Goal: Task Accomplishment & Management: Complete application form

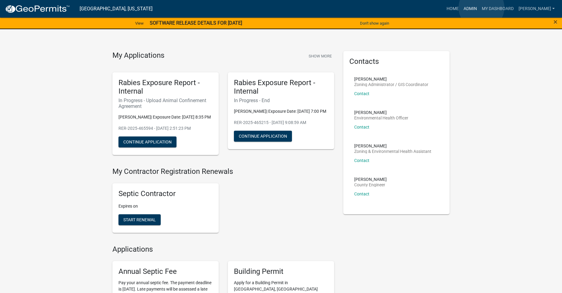
click at [480, 8] on link "Admin" at bounding box center [470, 9] width 18 height 12
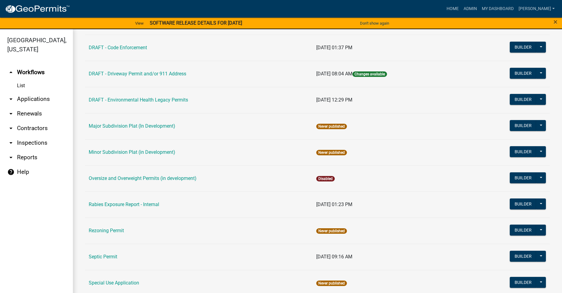
scroll to position [274, 0]
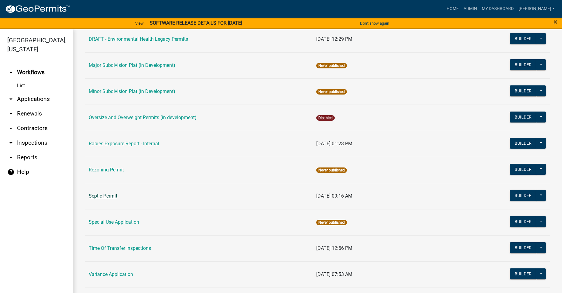
click at [108, 194] on link "Septic Permit" at bounding box center [103, 196] width 29 height 6
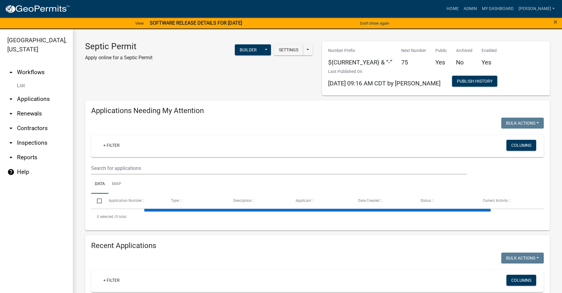
select select "2: 50"
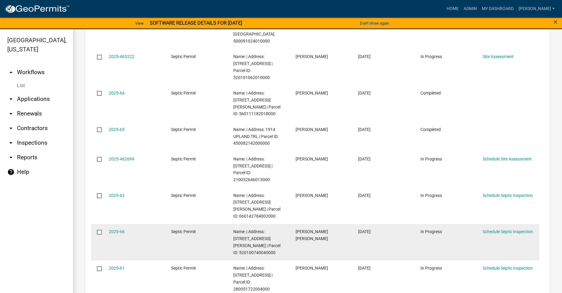
scroll to position [1003, 0]
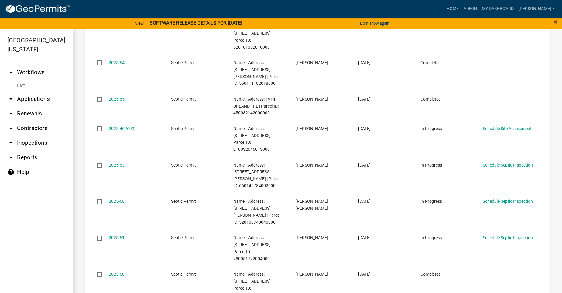
click at [40, 92] on link "arrow_drop_down Applications" at bounding box center [36, 99] width 73 height 15
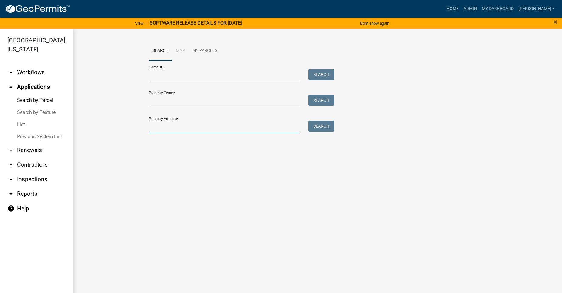
click at [181, 126] on input "Property Address:" at bounding box center [224, 127] width 150 height 12
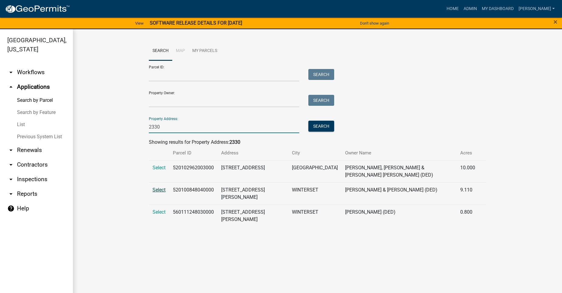
type input "2330"
click at [157, 187] on span "Select" at bounding box center [159, 190] width 13 height 6
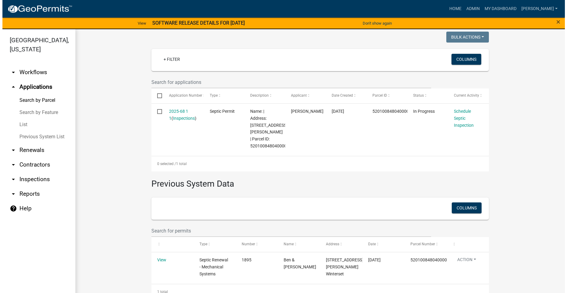
scroll to position [152, 0]
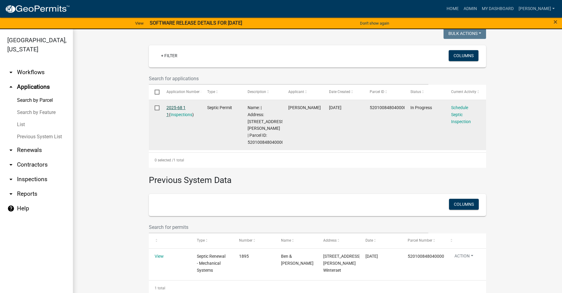
click at [170, 107] on link "2025-68 1 1" at bounding box center [176, 111] width 19 height 12
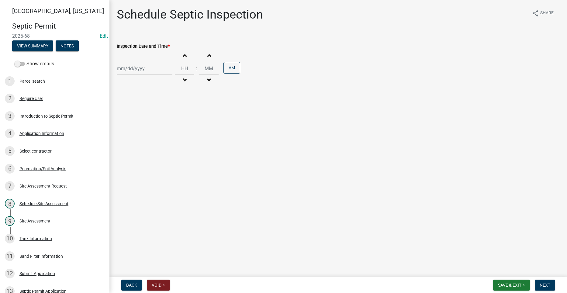
click at [131, 67] on div at bounding box center [145, 68] width 56 height 12
select select "9"
select select "2025"
click at [142, 100] on div "3" at bounding box center [142, 101] width 10 height 10
type input "[DATE]"
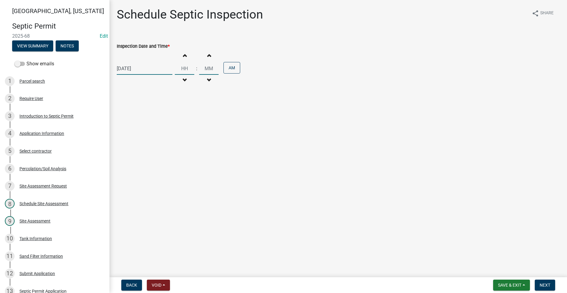
click at [178, 67] on input "Hours" at bounding box center [184, 68] width 19 height 12
type input "02"
click at [208, 68] on input "00" at bounding box center [208, 68] width 19 height 12
drag, startPoint x: 209, startPoint y: 67, endPoint x: 205, endPoint y: 66, distance: 4.6
click at [205, 66] on input "00" at bounding box center [208, 68] width 19 height 12
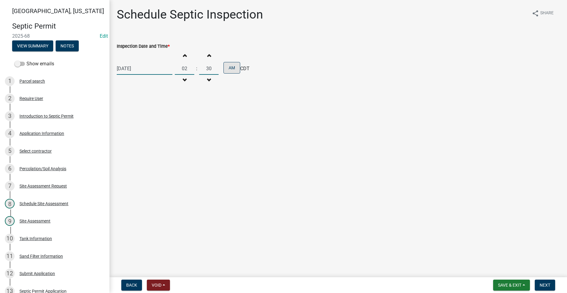
type input "30"
click at [226, 69] on button "AM" at bounding box center [231, 68] width 17 height 12
click at [550, 284] on span "Next" at bounding box center [544, 285] width 11 height 5
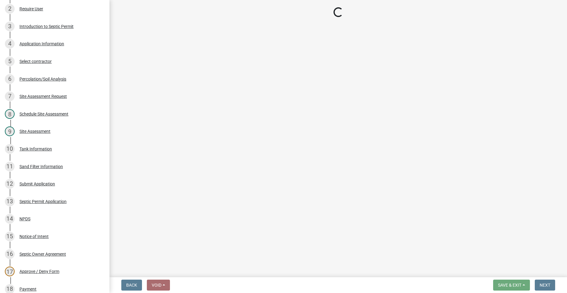
scroll to position [152, 0]
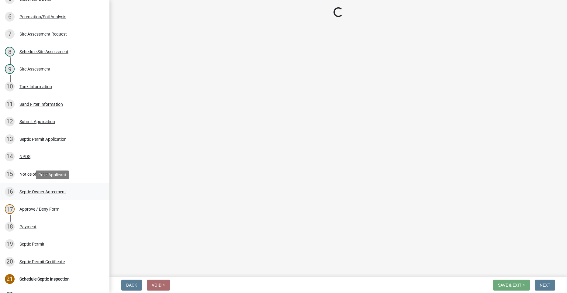
select select "dbe3a1b9-a4b3-48fa-b9c0-fee70399abae"
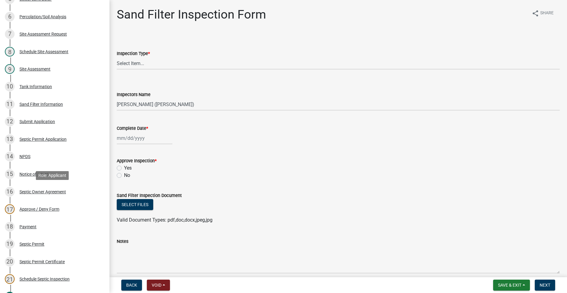
scroll to position [213, 0]
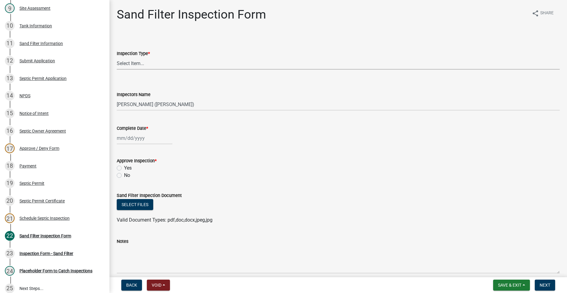
click at [132, 62] on select "Select Item... Sand Filter Inspection" at bounding box center [338, 63] width 443 height 12
click at [117, 57] on select "Select Item... Sand Filter Inspection" at bounding box center [338, 63] width 443 height 12
select select "ccc3feb4-466f-4227-91e9-914ee9242bae"
select select "9"
select select "2025"
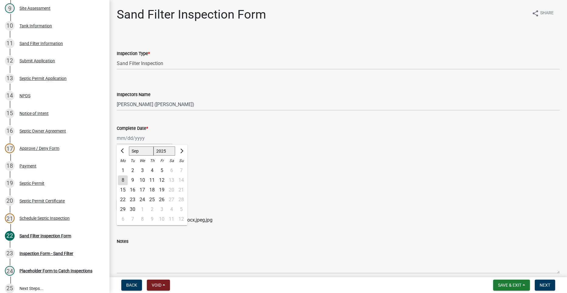
click at [131, 139] on div "[PERSON_NAME] Feb Mar Apr [PERSON_NAME][DATE] Oct Nov [DATE] 1526 1527 1528 152…" at bounding box center [145, 138] width 56 height 12
click at [141, 169] on div "3" at bounding box center [142, 171] width 10 height 10
type input "[DATE]"
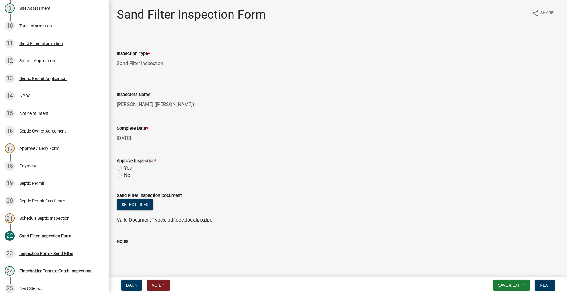
click at [124, 167] on label "Yes" at bounding box center [128, 167] width 8 height 7
click at [124, 167] on input "Yes" at bounding box center [126, 166] width 4 height 4
radio input "true"
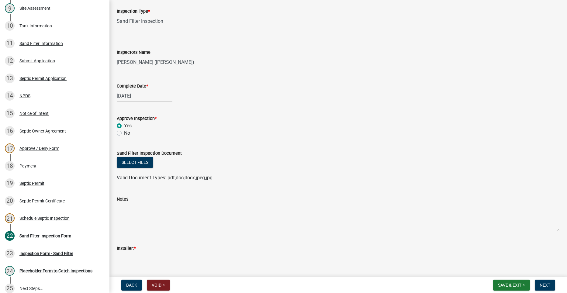
scroll to position [122, 0]
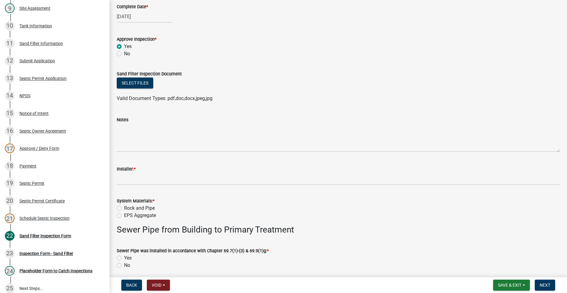
click at [124, 209] on label "Rock and Pipe" at bounding box center [139, 208] width 31 height 7
click at [124, 208] on input "Rock and Pipe" at bounding box center [126, 207] width 4 height 4
radio input "true"
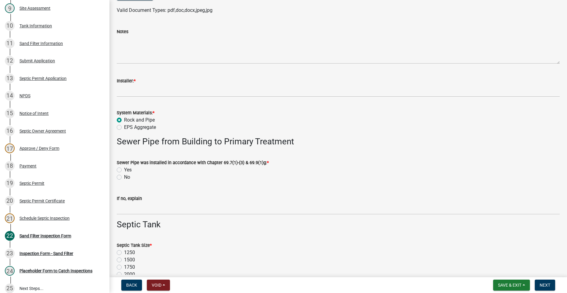
scroll to position [213, 0]
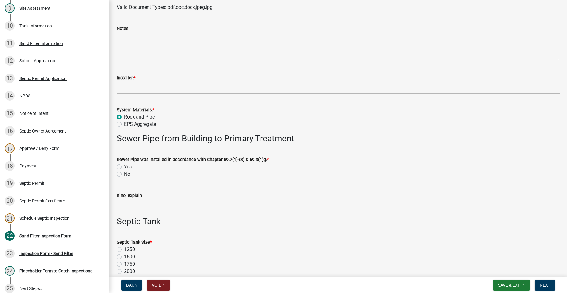
click at [124, 165] on label "Yes" at bounding box center [128, 166] width 8 height 7
click at [124, 165] on input "Yes" at bounding box center [126, 165] width 4 height 4
radio input "true"
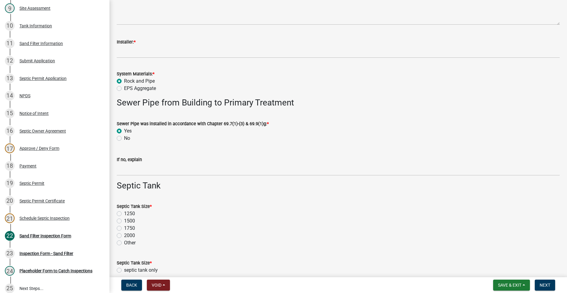
scroll to position [304, 0]
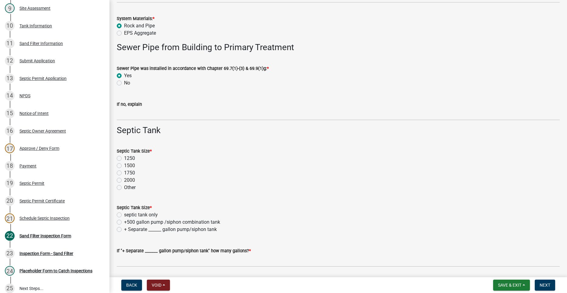
click at [124, 180] on label "2000" at bounding box center [129, 180] width 11 height 7
click at [124, 180] on input "2000" at bounding box center [126, 179] width 4 height 4
radio input "true"
click at [124, 230] on label "+ Separate ______ gallon pump/siphon tank" at bounding box center [170, 229] width 93 height 7
click at [124, 230] on input "+ Separate ______ gallon pump/siphon tank" at bounding box center [126, 228] width 4 height 4
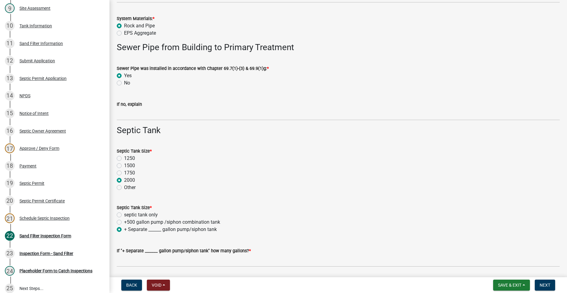
radio input "true"
click at [150, 229] on label "+ Separate ______ gallon pump/siphon tank" at bounding box center [170, 229] width 93 height 7
click at [128, 229] on input "+ Separate ______ gallon pump/siphon tank" at bounding box center [126, 228] width 4 height 4
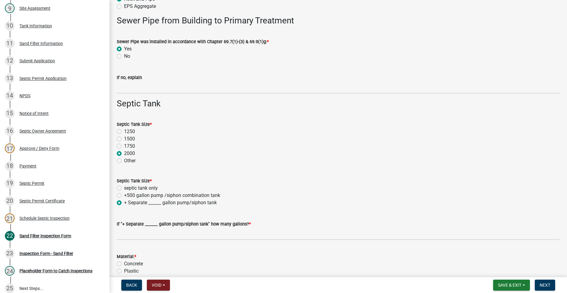
scroll to position [365, 0]
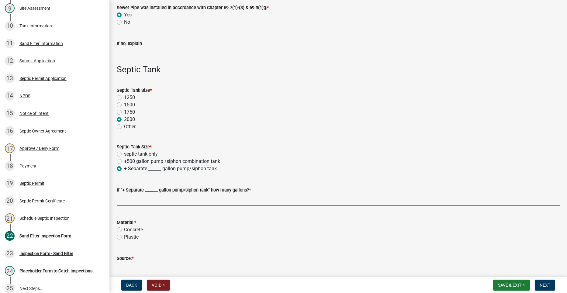
click at [142, 202] on input "text" at bounding box center [338, 200] width 443 height 12
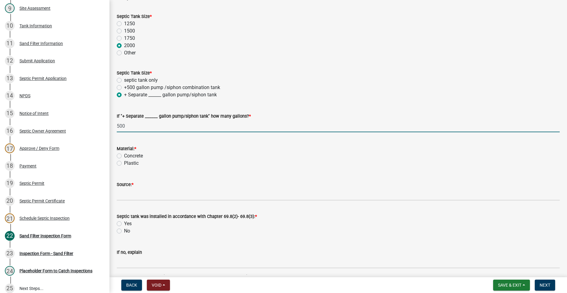
scroll to position [456, 0]
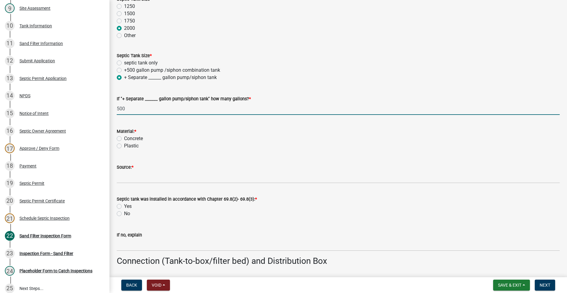
type input "500"
click at [124, 145] on label "Plastic" at bounding box center [131, 145] width 15 height 7
click at [124, 145] on input "Plastic" at bounding box center [126, 144] width 4 height 4
radio input "true"
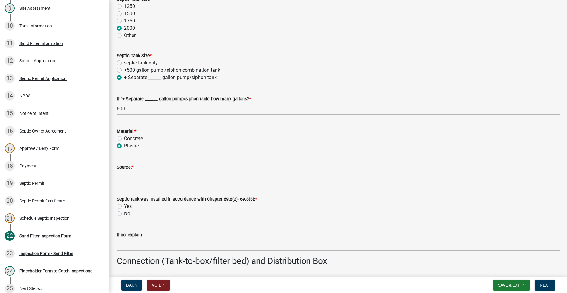
click at [133, 176] on input "Source: *" at bounding box center [338, 177] width 443 height 12
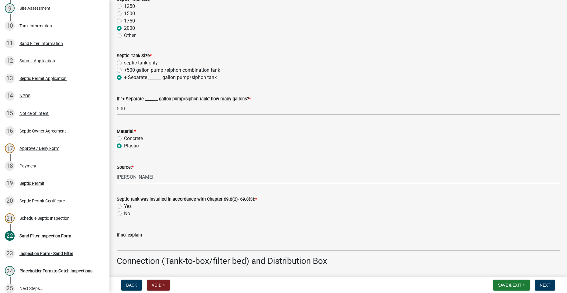
type input "[PERSON_NAME]"
click at [224, 229] on div "If no, explain" at bounding box center [338, 237] width 443 height 28
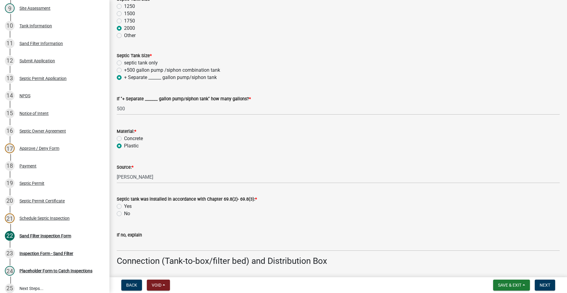
click at [124, 205] on label "Yes" at bounding box center [128, 206] width 8 height 7
click at [124, 205] on input "Yes" at bounding box center [126, 205] width 4 height 4
radio input "true"
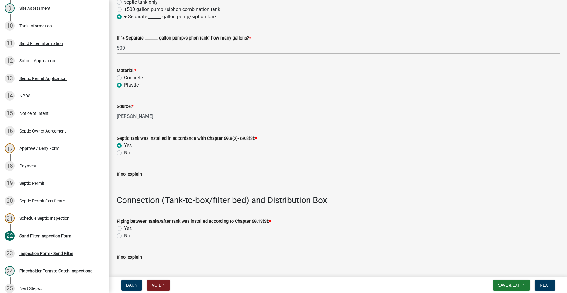
click at [124, 227] on label "Yes" at bounding box center [128, 228] width 8 height 7
click at [124, 227] on input "Yes" at bounding box center [126, 227] width 4 height 4
radio input "true"
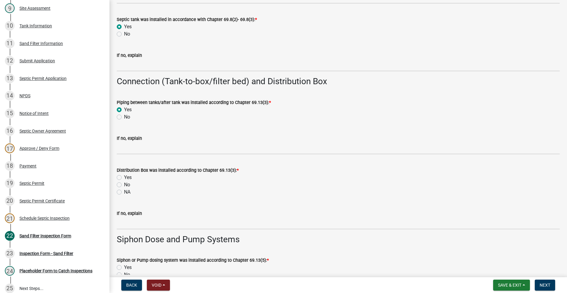
scroll to position [638, 0]
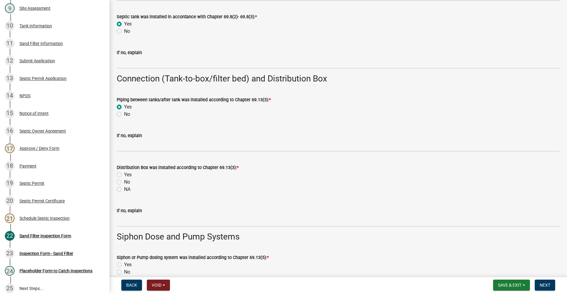
click at [124, 190] on label "NA" at bounding box center [127, 189] width 6 height 7
click at [124, 190] on input "NA" at bounding box center [126, 188] width 4 height 4
radio input "true"
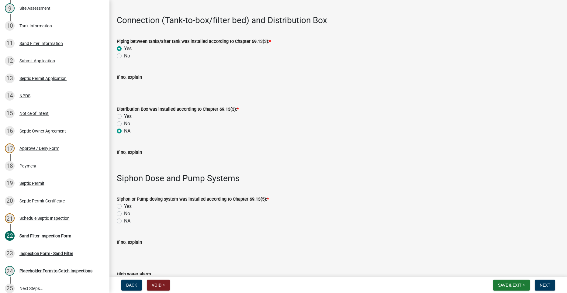
scroll to position [699, 0]
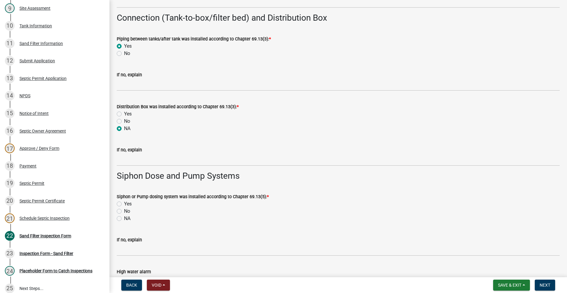
click at [124, 203] on label "Yes" at bounding box center [128, 203] width 8 height 7
click at [124, 203] on input "Yes" at bounding box center [126, 202] width 4 height 4
radio input "true"
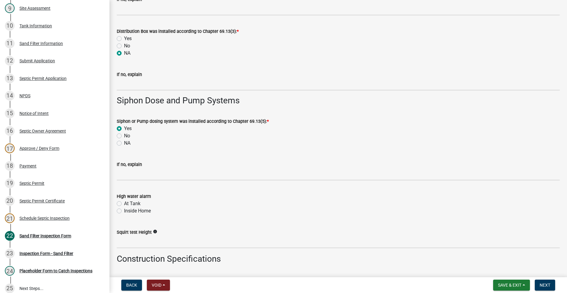
scroll to position [790, 0]
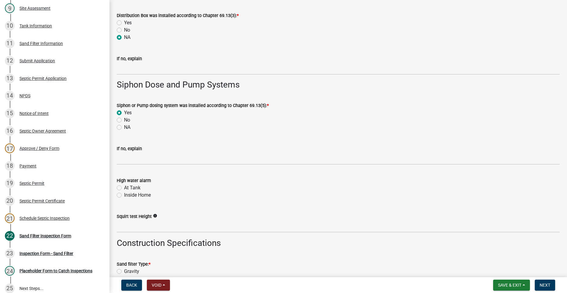
click at [124, 188] on label "At Tank" at bounding box center [132, 187] width 16 height 7
click at [124, 188] on input "At Tank" at bounding box center [126, 186] width 4 height 4
radio input "true"
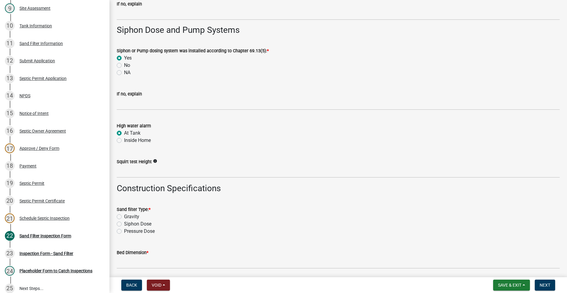
scroll to position [851, 0]
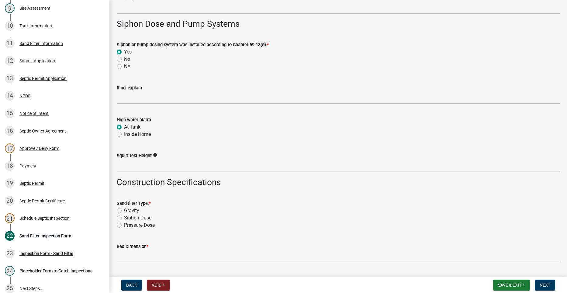
click at [143, 159] on div "Squirt test Height info" at bounding box center [338, 155] width 443 height 7
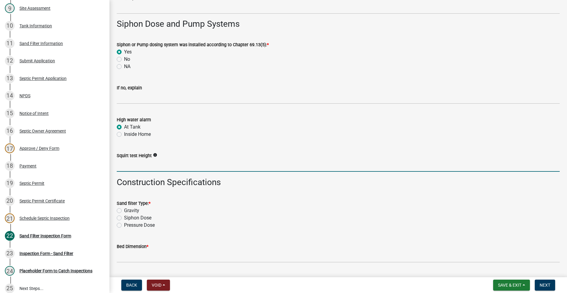
click at [140, 167] on input "text" at bounding box center [338, 165] width 443 height 12
click at [140, 164] on input "60" at bounding box center [338, 165] width 443 height 12
type input "60"
click at [124, 225] on label "Pressure Dose" at bounding box center [139, 225] width 31 height 7
click at [124, 225] on input "Pressure Dose" at bounding box center [126, 224] width 4 height 4
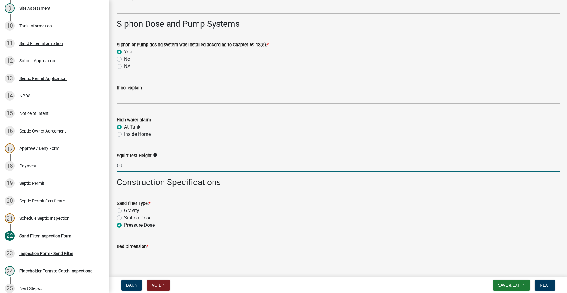
radio input "true"
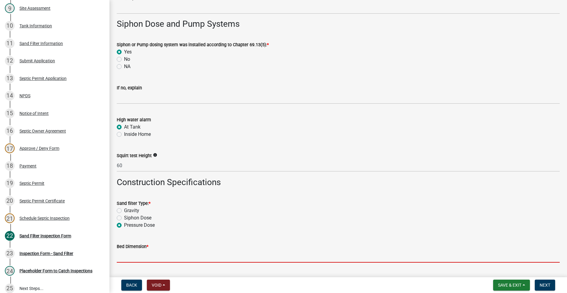
click at [144, 256] on input "Bed Dimension *" at bounding box center [338, 256] width 443 height 12
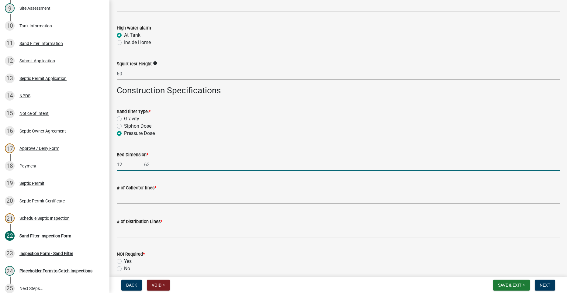
scroll to position [942, 0]
type input "12 63"
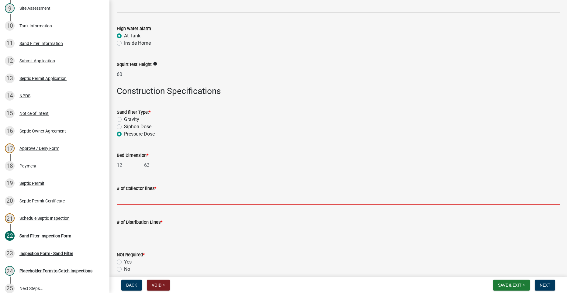
click at [181, 198] on input "text" at bounding box center [338, 198] width 443 height 12
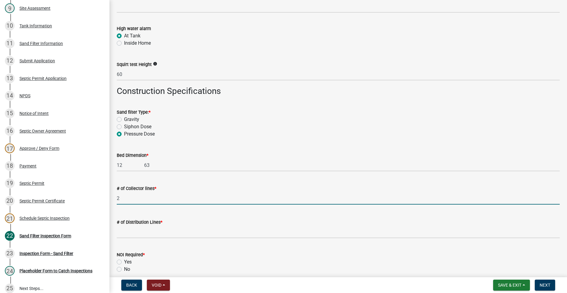
type input "2"
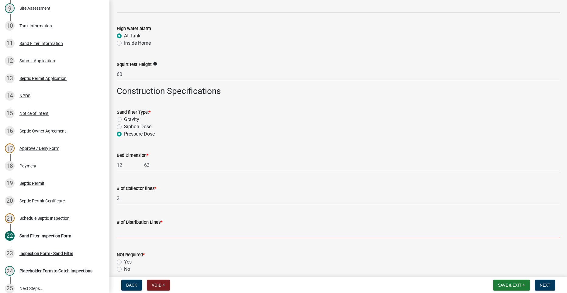
click at [175, 229] on input "text" at bounding box center [338, 232] width 443 height 12
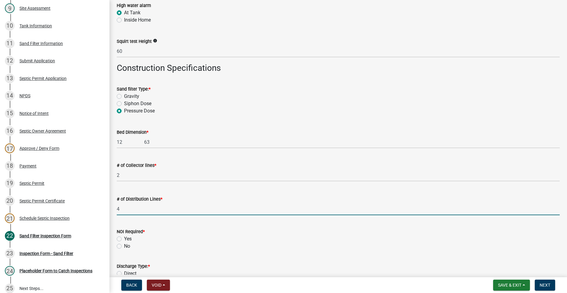
scroll to position [1033, 0]
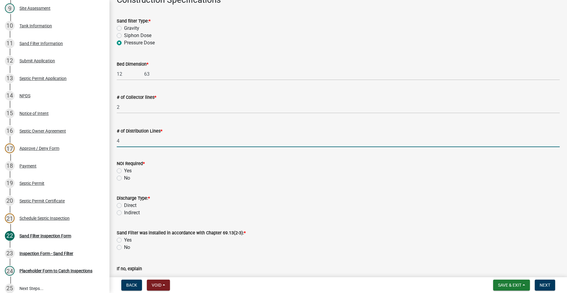
type input "4"
click at [124, 177] on label "No" at bounding box center [127, 177] width 6 height 7
click at [124, 177] on input "No" at bounding box center [126, 176] width 4 height 4
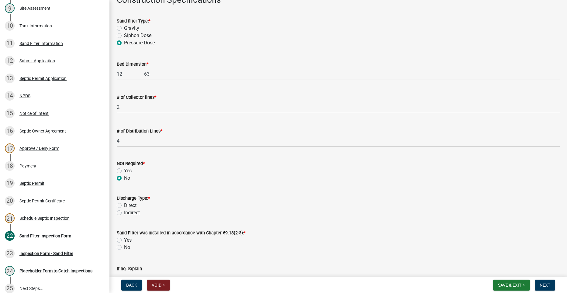
radio input "true"
click at [124, 214] on label "Indirect" at bounding box center [132, 212] width 16 height 7
click at [124, 213] on input "Indirect" at bounding box center [126, 211] width 4 height 4
radio input "true"
click at [124, 238] on label "Yes" at bounding box center [128, 239] width 8 height 7
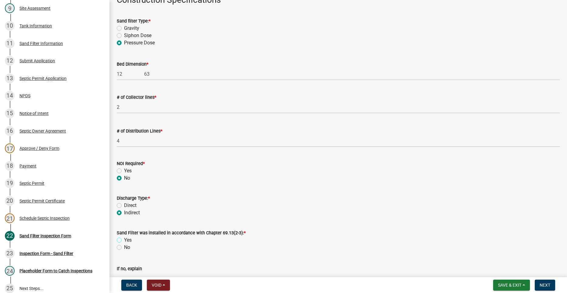
click at [124, 238] on input "Yes" at bounding box center [126, 238] width 4 height 4
radio input "true"
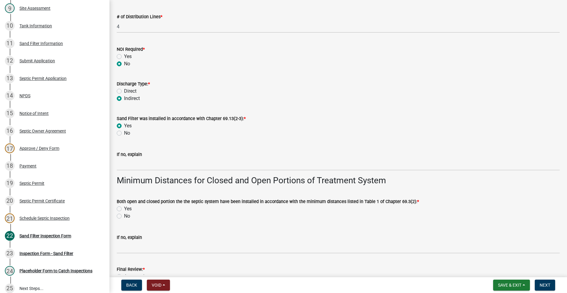
scroll to position [1155, 0]
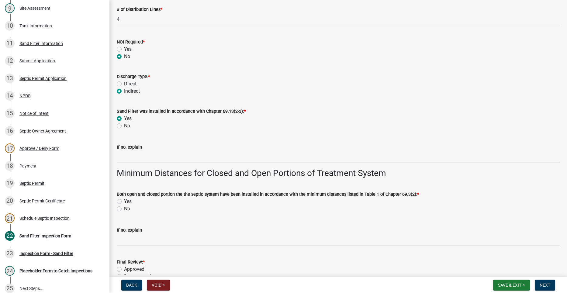
click at [124, 201] on label "Yes" at bounding box center [128, 201] width 8 height 7
click at [124, 201] on input "Yes" at bounding box center [126, 200] width 4 height 4
radio input "true"
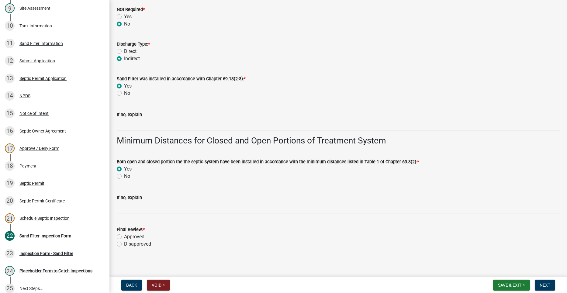
scroll to position [1190, 0]
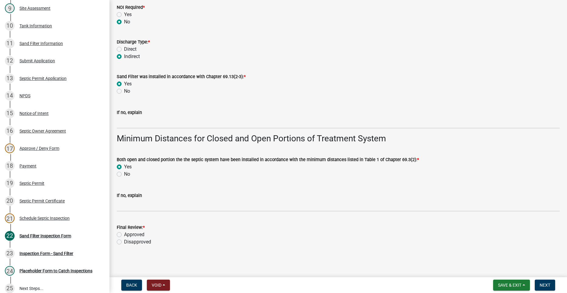
click at [124, 234] on label "Approved" at bounding box center [134, 234] width 20 height 7
click at [124, 234] on input "Approved" at bounding box center [126, 233] width 4 height 4
radio input "true"
click at [549, 284] on span "Next" at bounding box center [544, 285] width 11 height 5
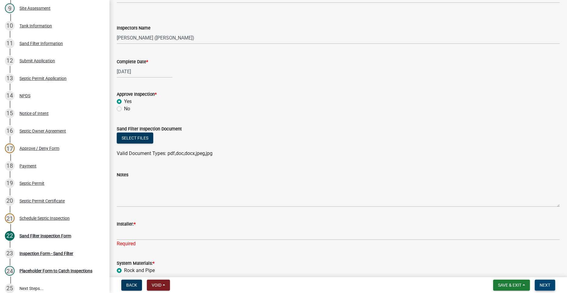
scroll to position [103, 0]
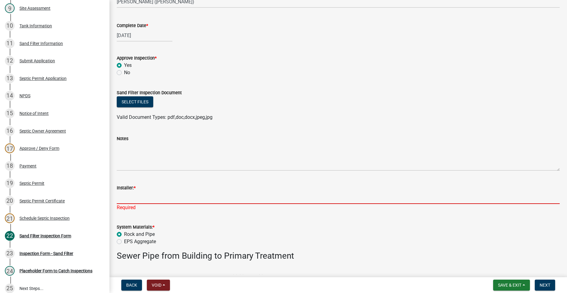
click at [158, 199] on input "Installer: *" at bounding box center [338, 197] width 443 height 12
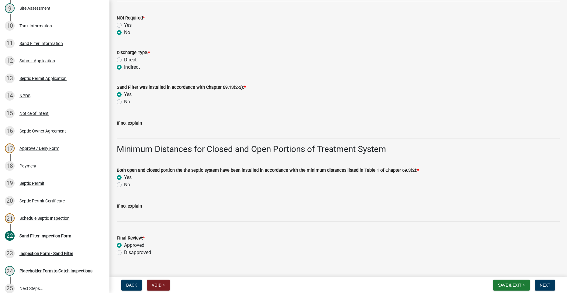
scroll to position [1190, 0]
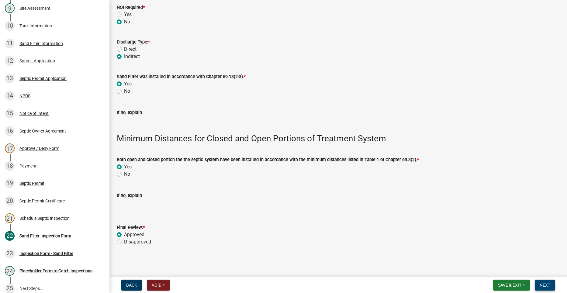
type input "[PERSON_NAME]'s septic ([PERSON_NAME])"
click at [543, 285] on span "Next" at bounding box center [544, 285] width 11 height 5
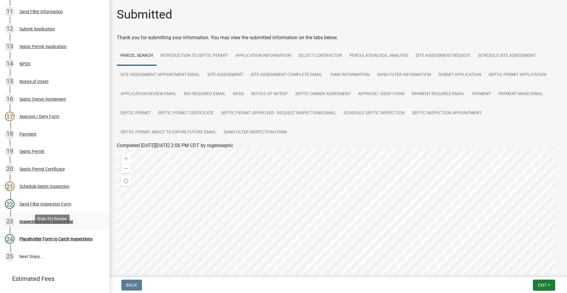
scroll to position [274, 0]
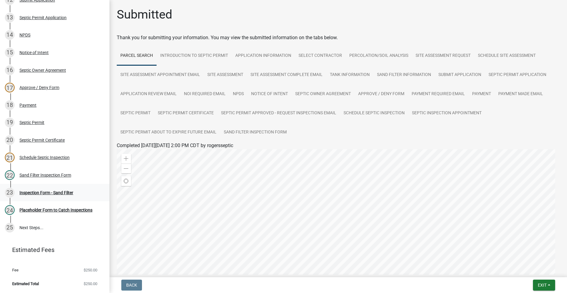
click at [56, 192] on div "Inspection Form - Sand Filter" at bounding box center [46, 193] width 54 height 4
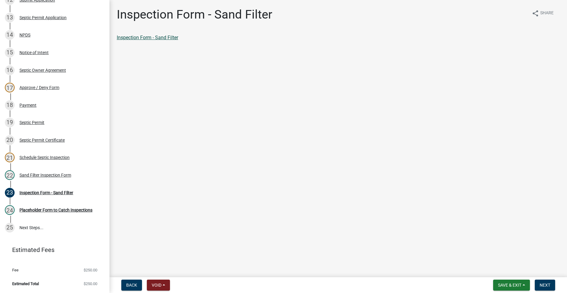
click at [161, 37] on link "Inspection Form - Sand Filter" at bounding box center [147, 38] width 61 height 6
click at [37, 174] on div "Sand Filter Inspection Form" at bounding box center [45, 175] width 52 height 4
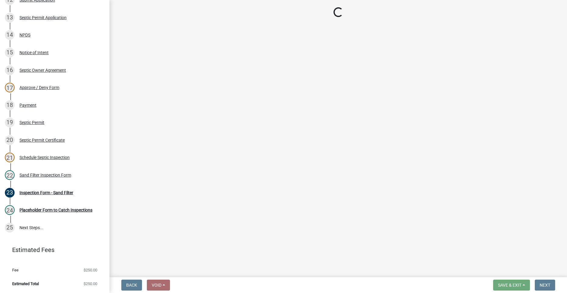
select select "ccc3feb4-466f-4227-91e9-914ee9242bae"
select select "dbe3a1b9-a4b3-48fa-b9c0-fee70399abae"
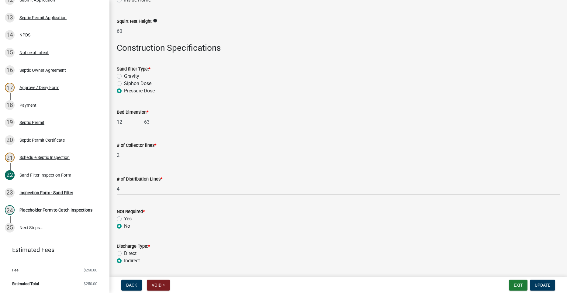
scroll to position [1003, 0]
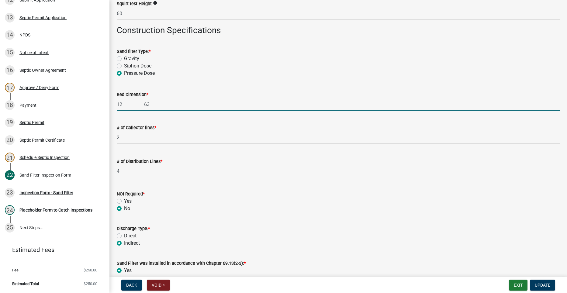
click at [142, 107] on input "12 63" at bounding box center [338, 104] width 443 height 12
type input "12 63"
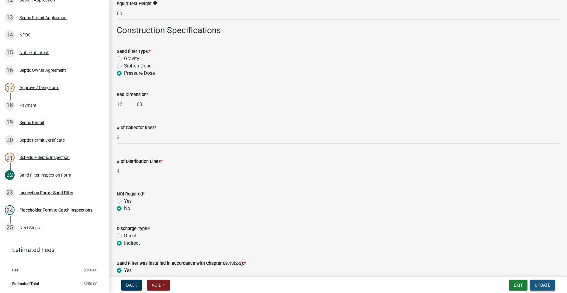
click at [545, 284] on span "Update" at bounding box center [542, 285] width 15 height 5
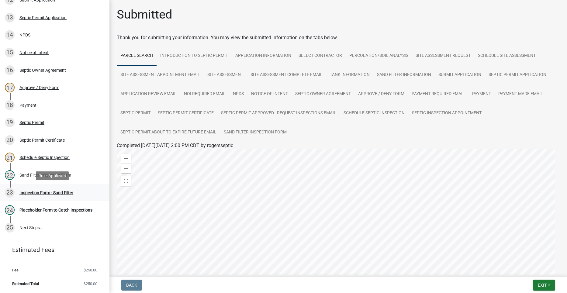
click at [43, 193] on div "Inspection Form - Sand Filter" at bounding box center [46, 193] width 54 height 4
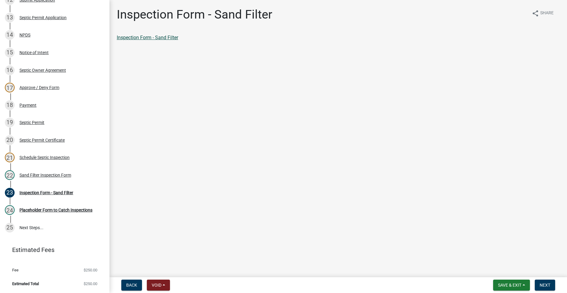
click at [140, 36] on link "Inspection Form - Sand Filter" at bounding box center [147, 38] width 61 height 6
click at [544, 283] on span "Next" at bounding box center [544, 285] width 11 height 5
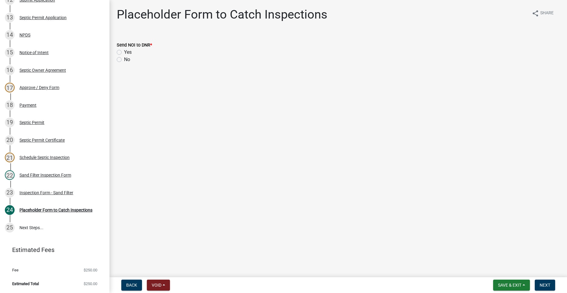
click at [124, 60] on label "No" at bounding box center [127, 59] width 6 height 7
click at [124, 60] on input "No" at bounding box center [126, 58] width 4 height 4
radio input "true"
click at [543, 283] on span "Next" at bounding box center [544, 285] width 11 height 5
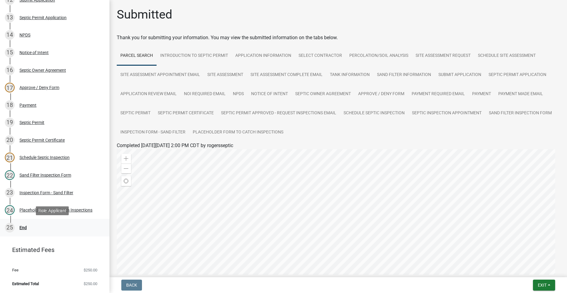
click at [18, 224] on div "25 End" at bounding box center [52, 228] width 95 height 10
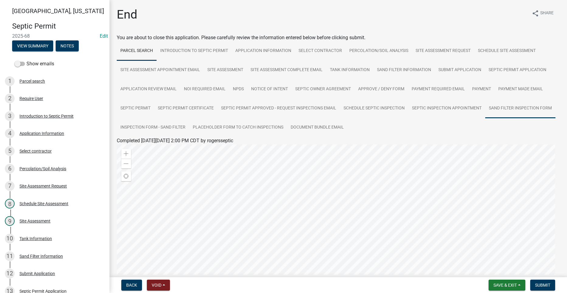
click at [485, 118] on link "Sand Filter Inspection Form" at bounding box center [520, 108] width 70 height 19
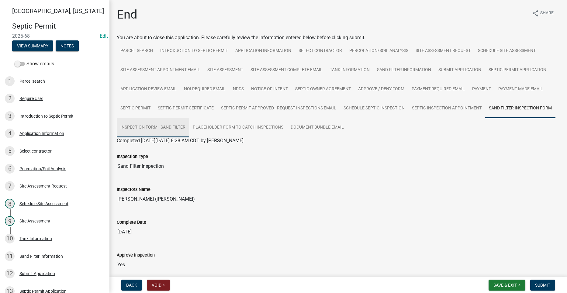
click at [189, 127] on link "Inspection Form - Sand Filter" at bounding box center [153, 127] width 72 height 19
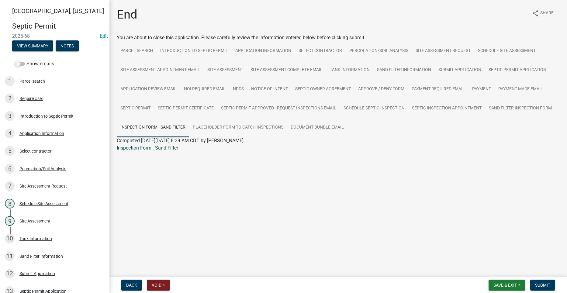
click at [162, 149] on link "Inspection Form - Sand Filter" at bounding box center [147, 148] width 61 height 6
